Goal: Task Accomplishment & Management: Manage account settings

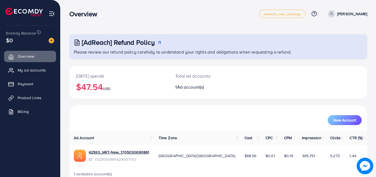
scroll to position [13, 0]
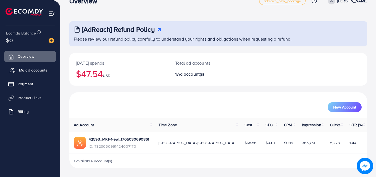
click at [42, 67] on link "My ad accounts" at bounding box center [30, 70] width 52 height 11
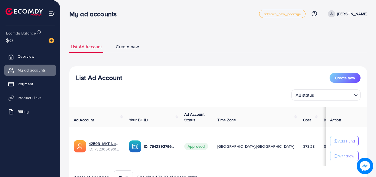
scroll to position [29, 0]
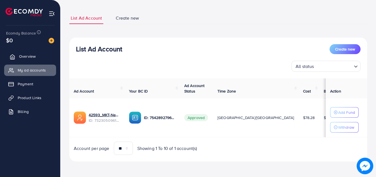
click at [31, 55] on span "Overview" at bounding box center [27, 57] width 17 height 6
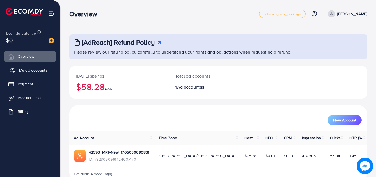
click at [36, 68] on span "My ad accounts" at bounding box center [33, 70] width 28 height 6
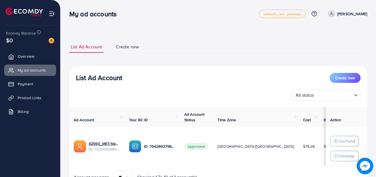
scroll to position [29, 0]
